Goal: Task Accomplishment & Management: Manage account settings

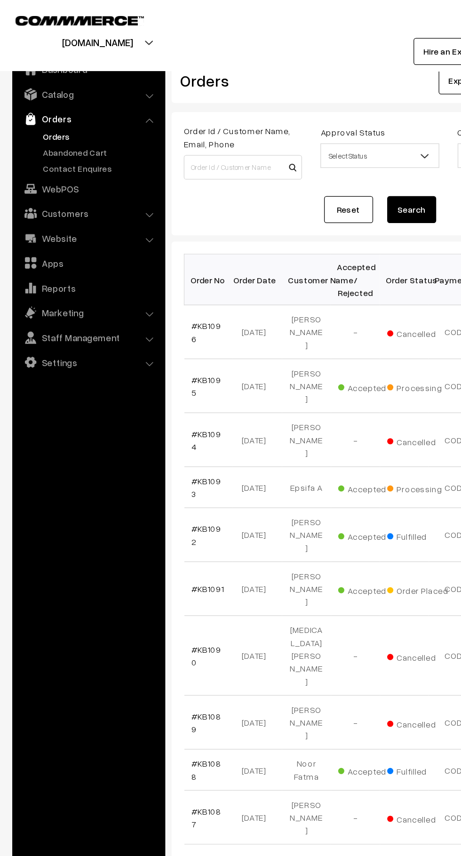
click at [87, 115] on link "Abandoned Cart" at bounding box center [77, 117] width 93 height 10
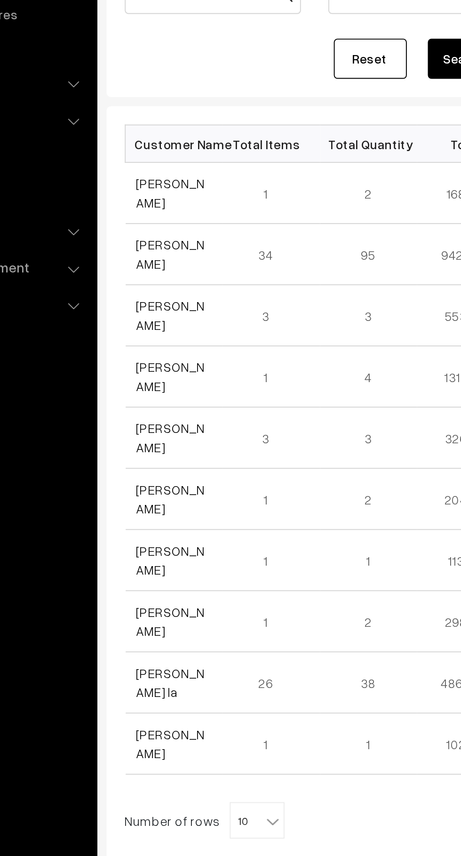
click at [161, 257] on link "Archana Parey" at bounding box center [164, 253] width 35 height 18
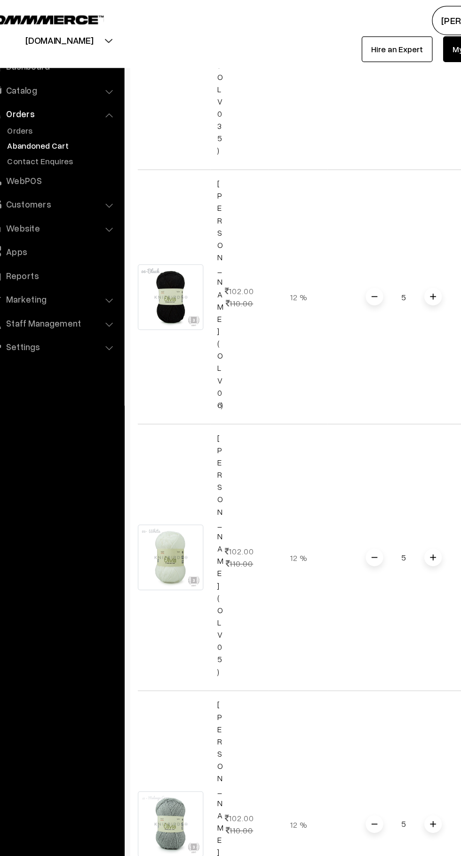
scroll to position [4228, 0]
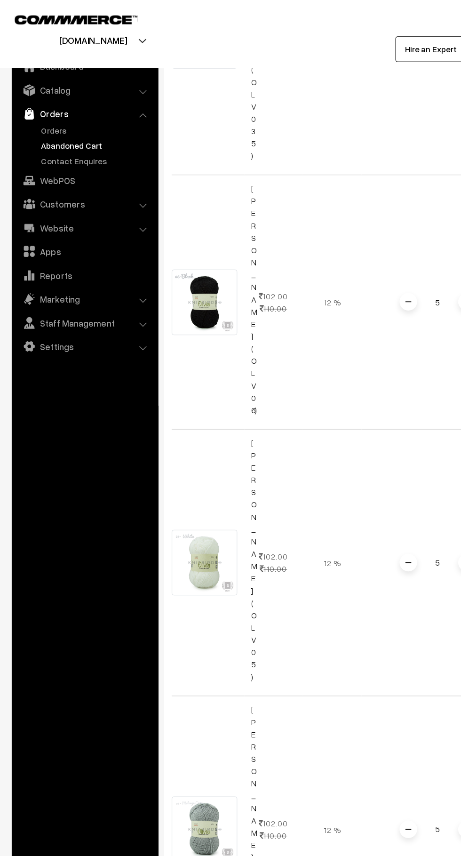
click at [104, 277] on link "Settings" at bounding box center [68, 278] width 112 height 17
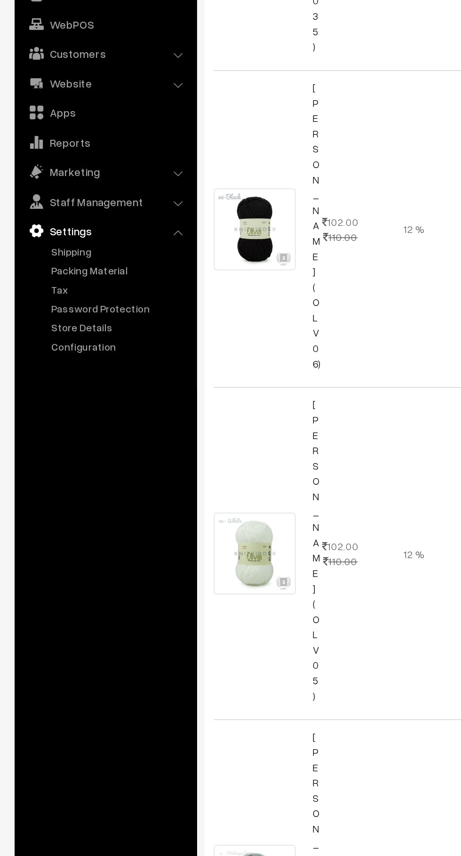
click at [84, 258] on link "Shipping" at bounding box center [77, 257] width 93 height 10
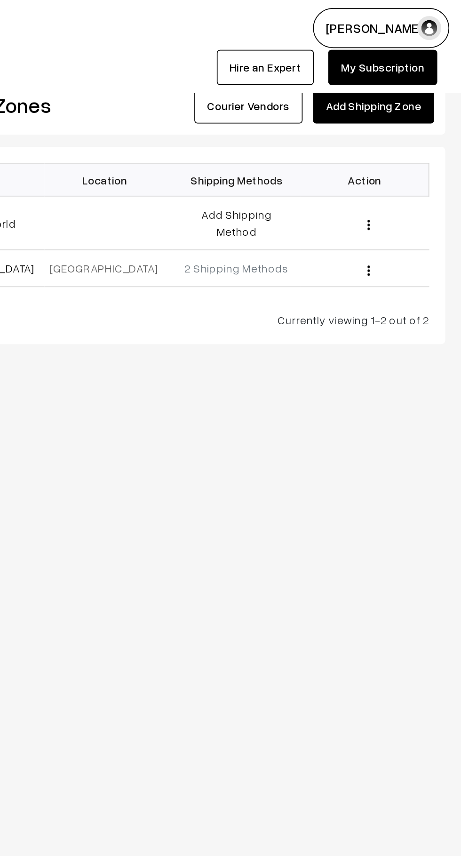
click at [346, 153] on link "2 Shipping Methods" at bounding box center [329, 157] width 61 height 8
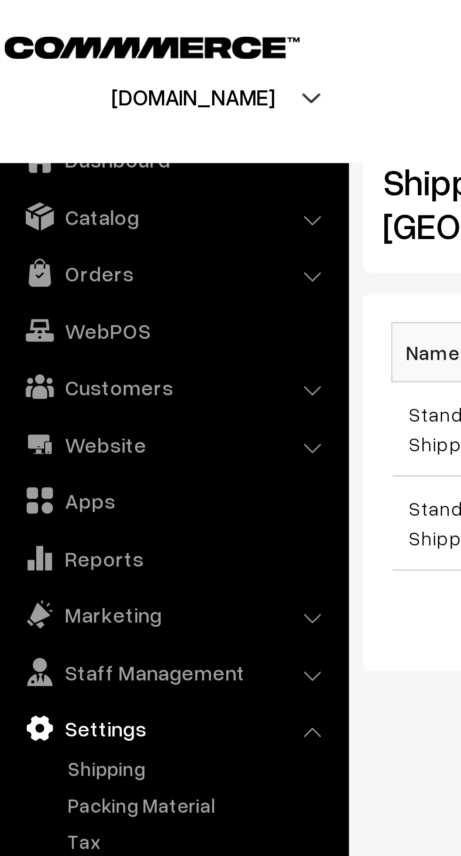
click at [102, 92] on link "Orders" at bounding box center [68, 91] width 112 height 17
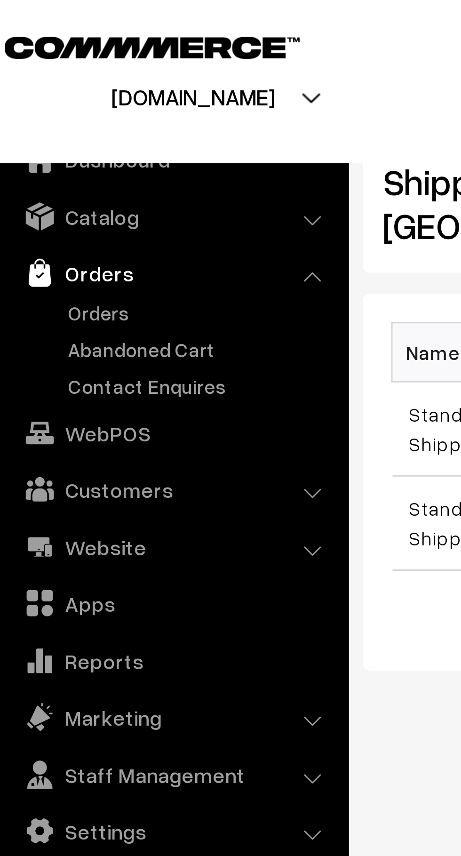
click at [78, 116] on link "Abandoned Cart" at bounding box center [77, 117] width 93 height 10
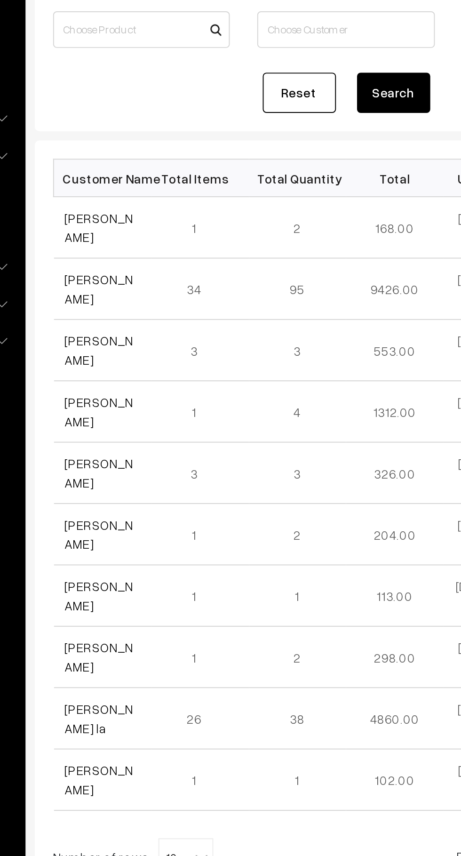
click at [148, 247] on link "[PERSON_NAME]" at bounding box center [164, 253] width 35 height 18
